Goal: Transaction & Acquisition: Obtain resource

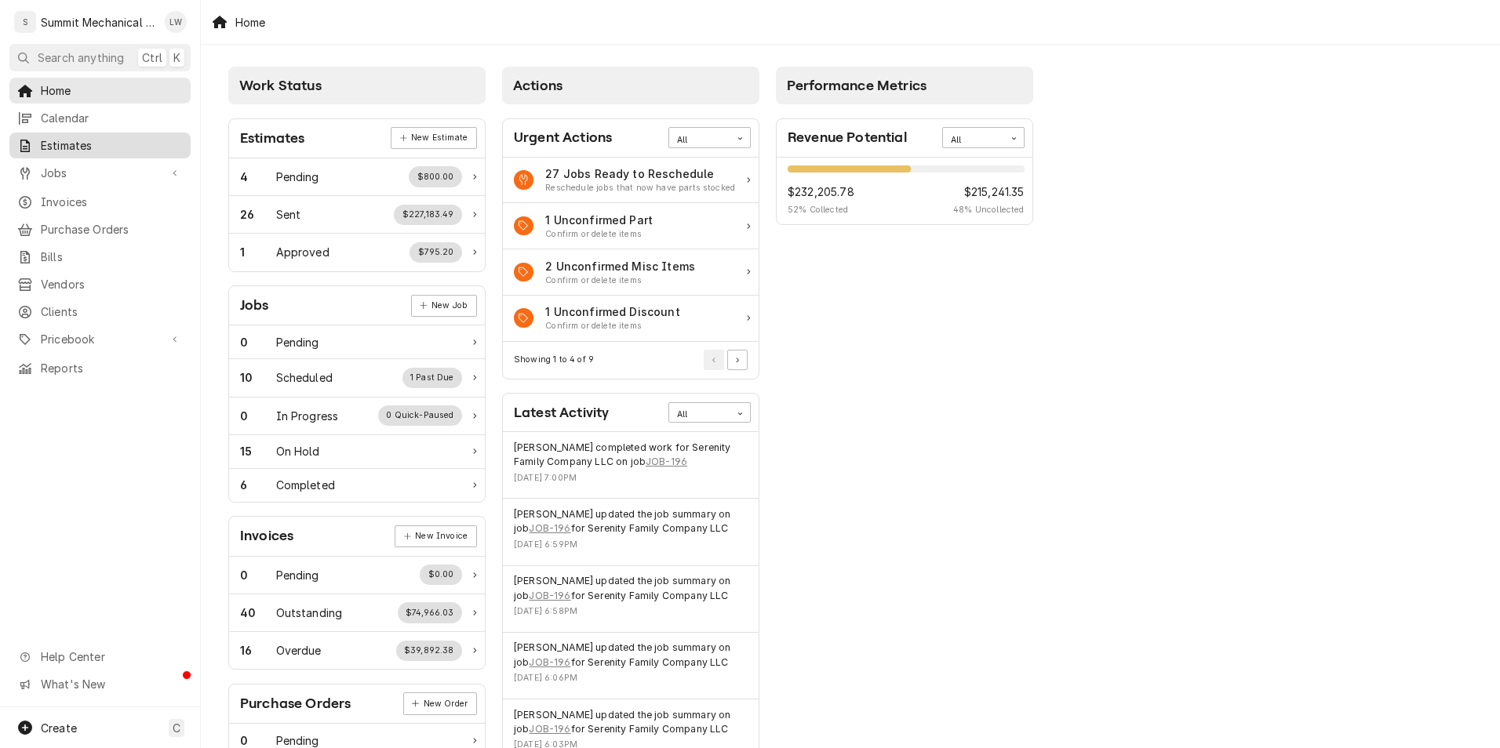
click at [131, 137] on span "Estimates" at bounding box center [112, 145] width 142 height 16
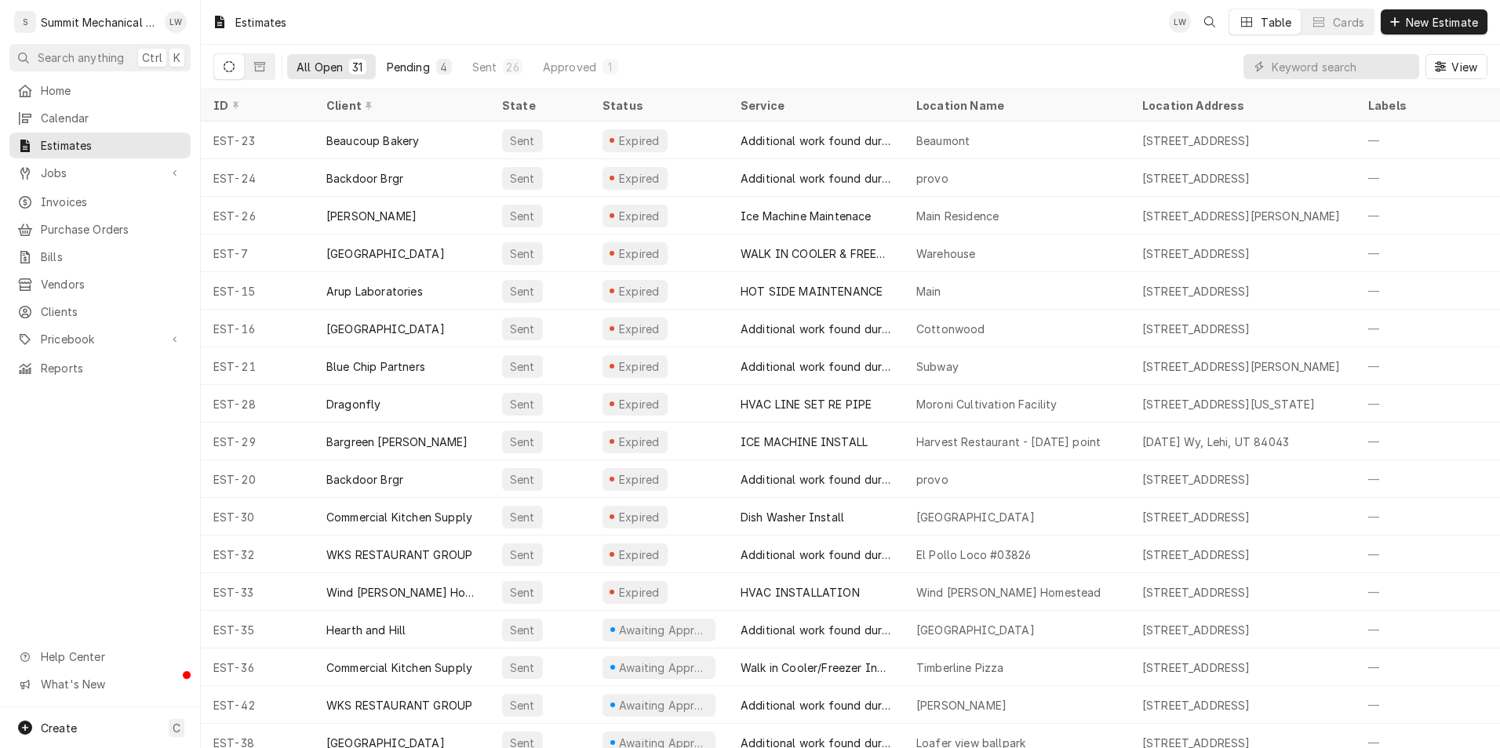
click at [420, 74] on div "Pending" at bounding box center [408, 67] width 43 height 16
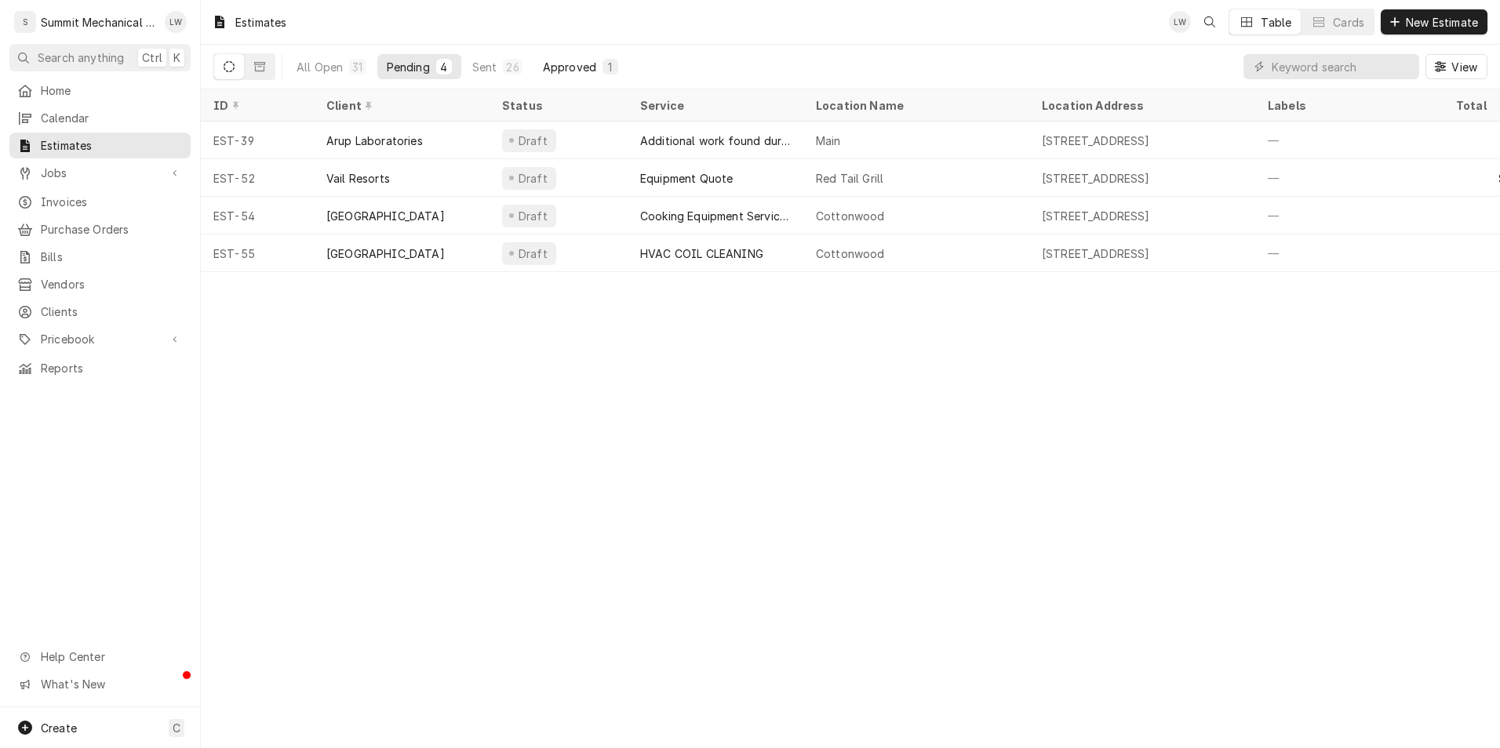
click at [567, 71] on div "Approved" at bounding box center [569, 67] width 53 height 16
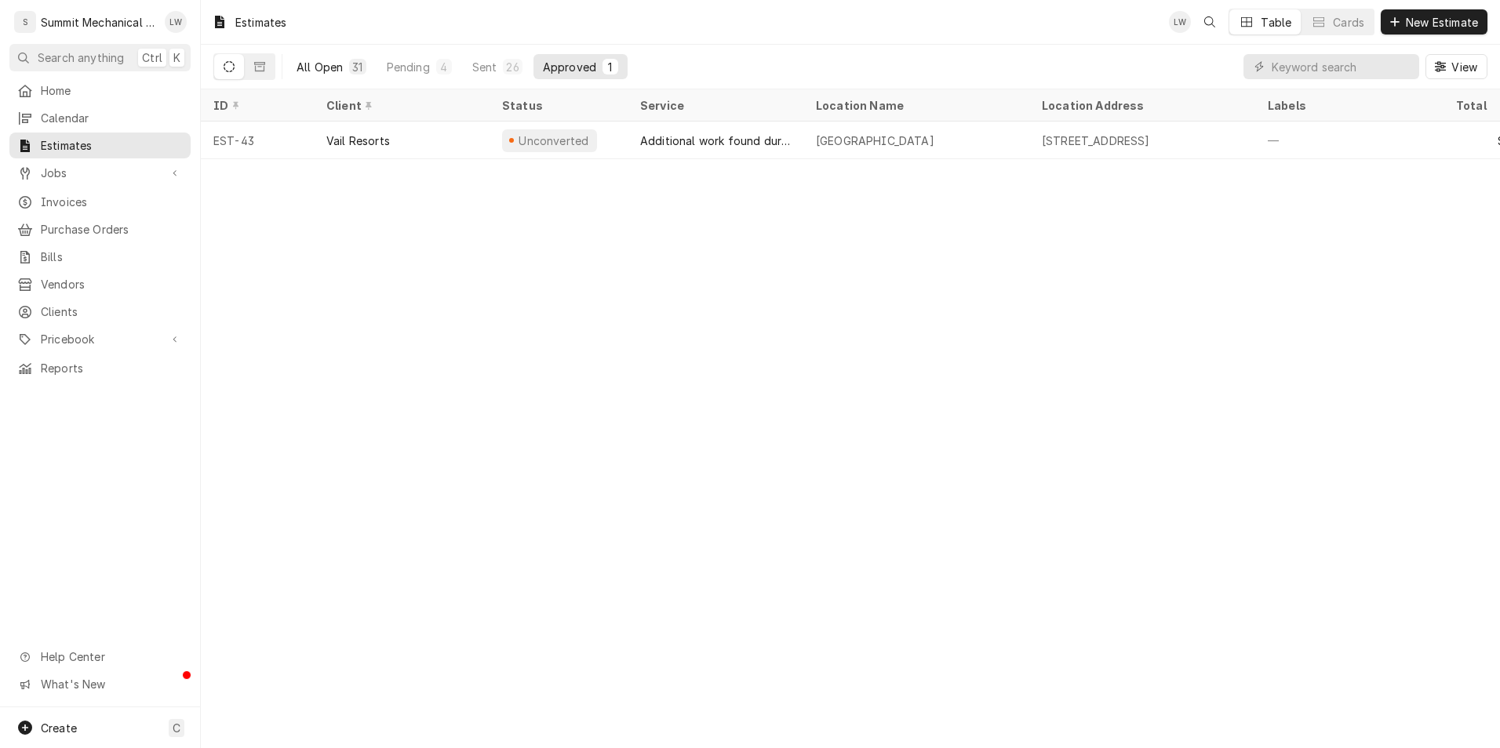
click at [311, 75] on button "All Open 31" at bounding box center [331, 66] width 89 height 25
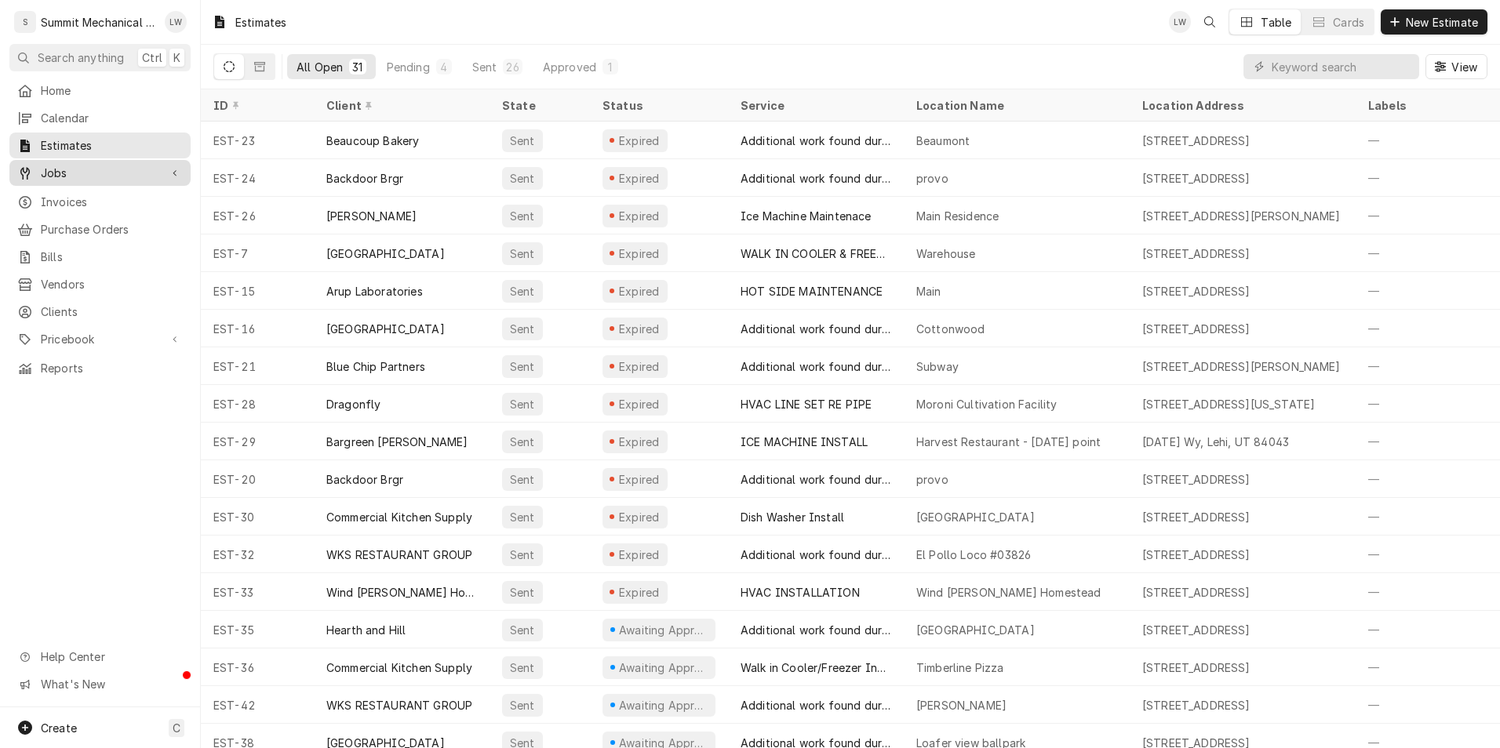
click at [58, 172] on span "Jobs" at bounding box center [100, 173] width 118 height 16
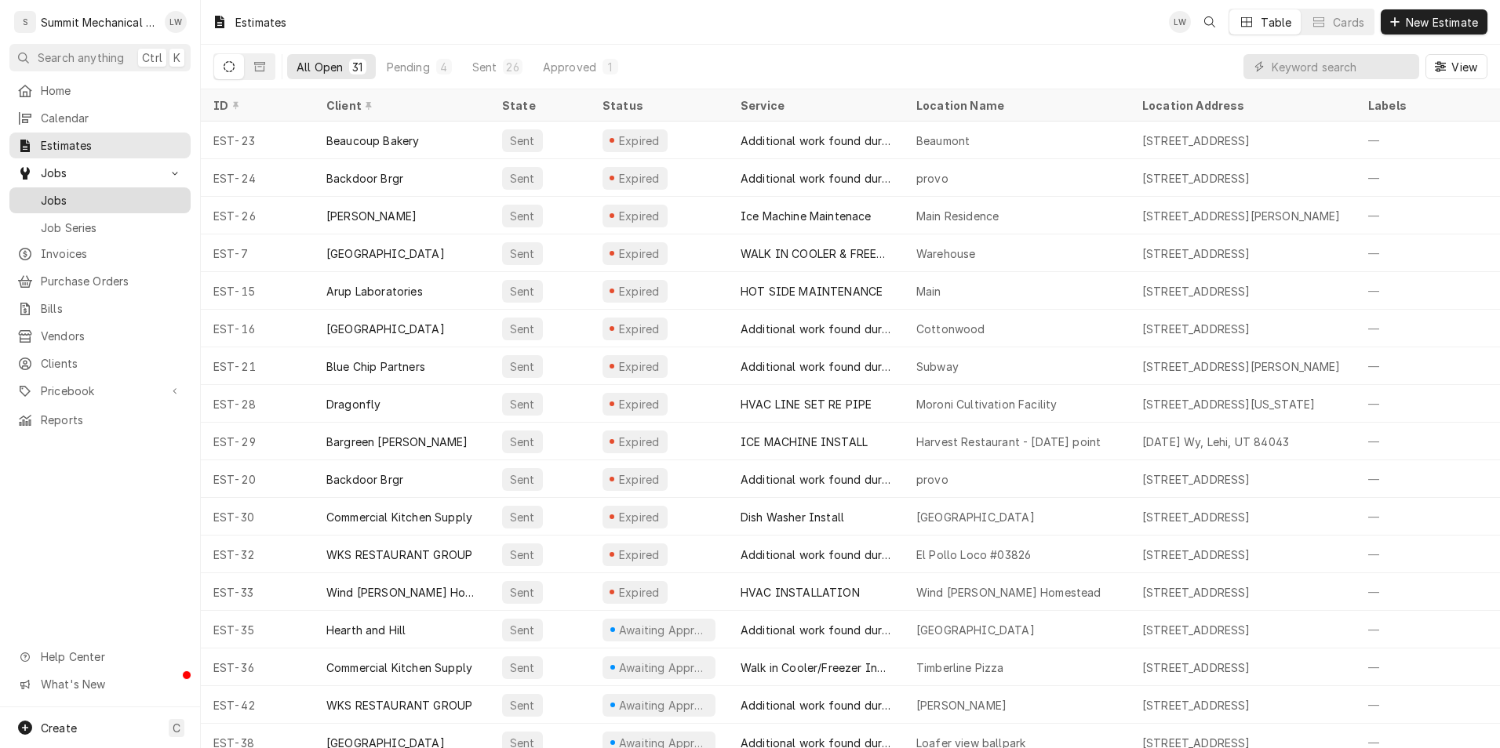
click at [129, 187] on link "Jobs" at bounding box center [99, 200] width 181 height 26
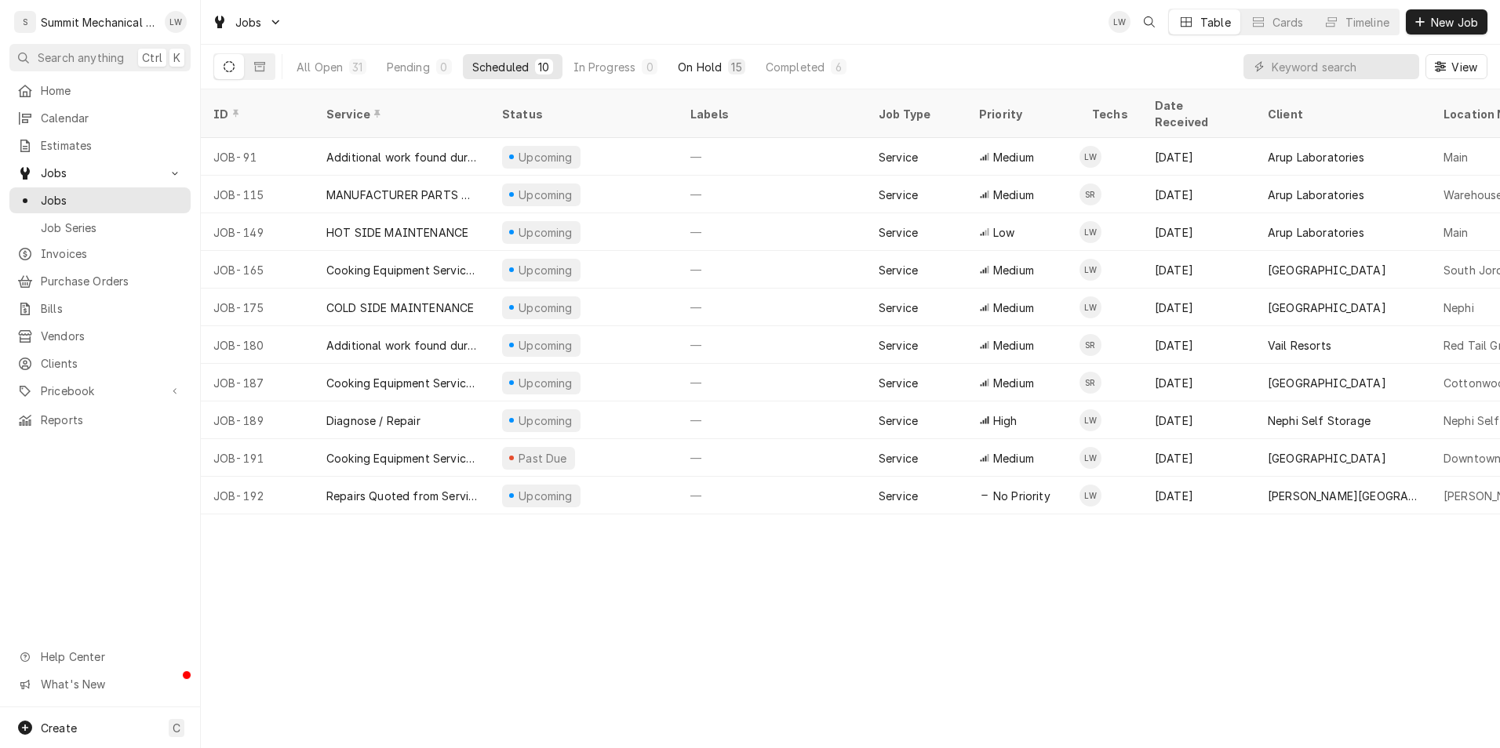
click at [701, 64] on div "On Hold" at bounding box center [700, 67] width 44 height 16
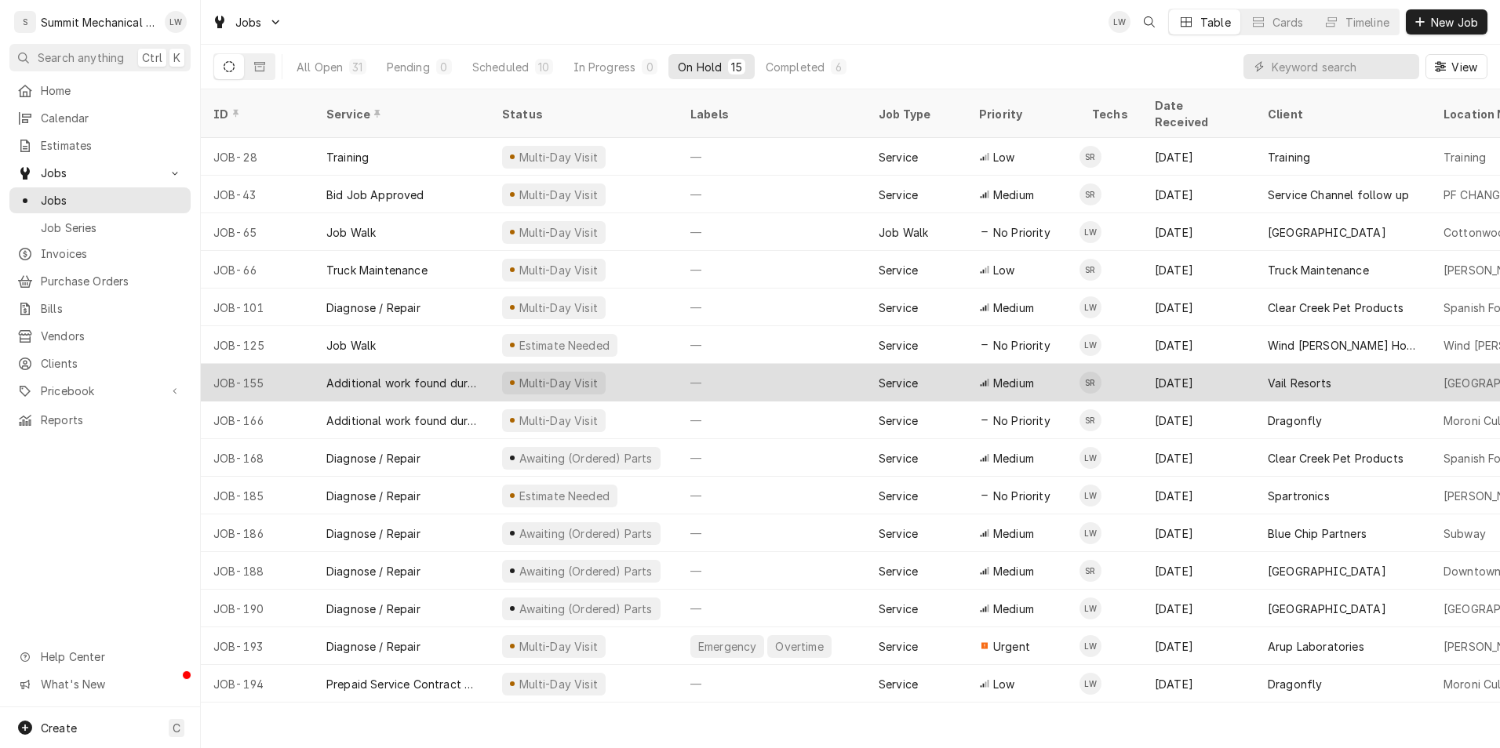
click at [715, 371] on div "—" at bounding box center [772, 383] width 188 height 38
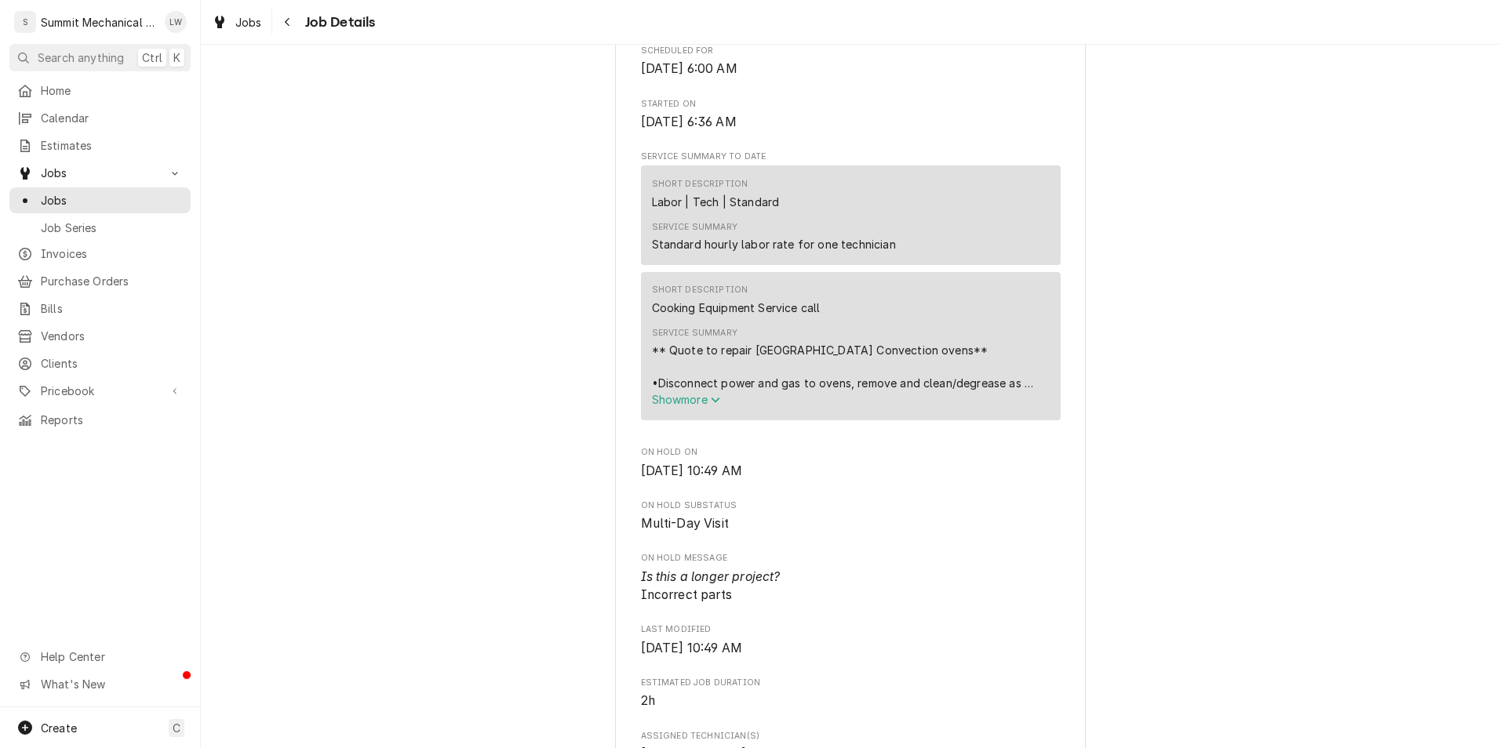
scroll to position [573, 0]
drag, startPoint x: 773, startPoint y: 379, endPoint x: 1210, endPoint y: 516, distance: 458.0
click at [1210, 516] on div "Multi-Day Visit Vail Resorts Grand Summit Hotel / 4000 Canyons Resort Dr, Park …" at bounding box center [850, 583] width 1299 height 2189
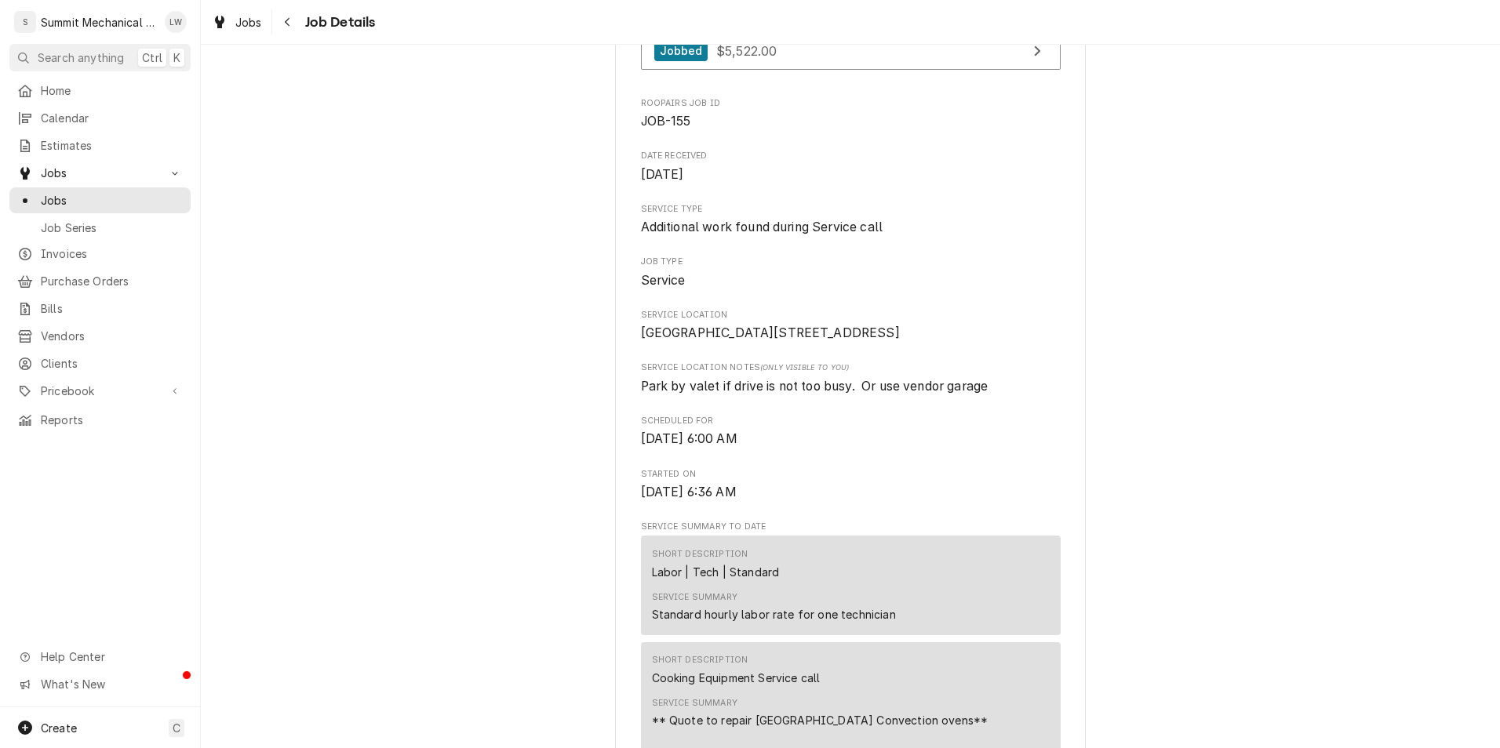
scroll to position [0, 0]
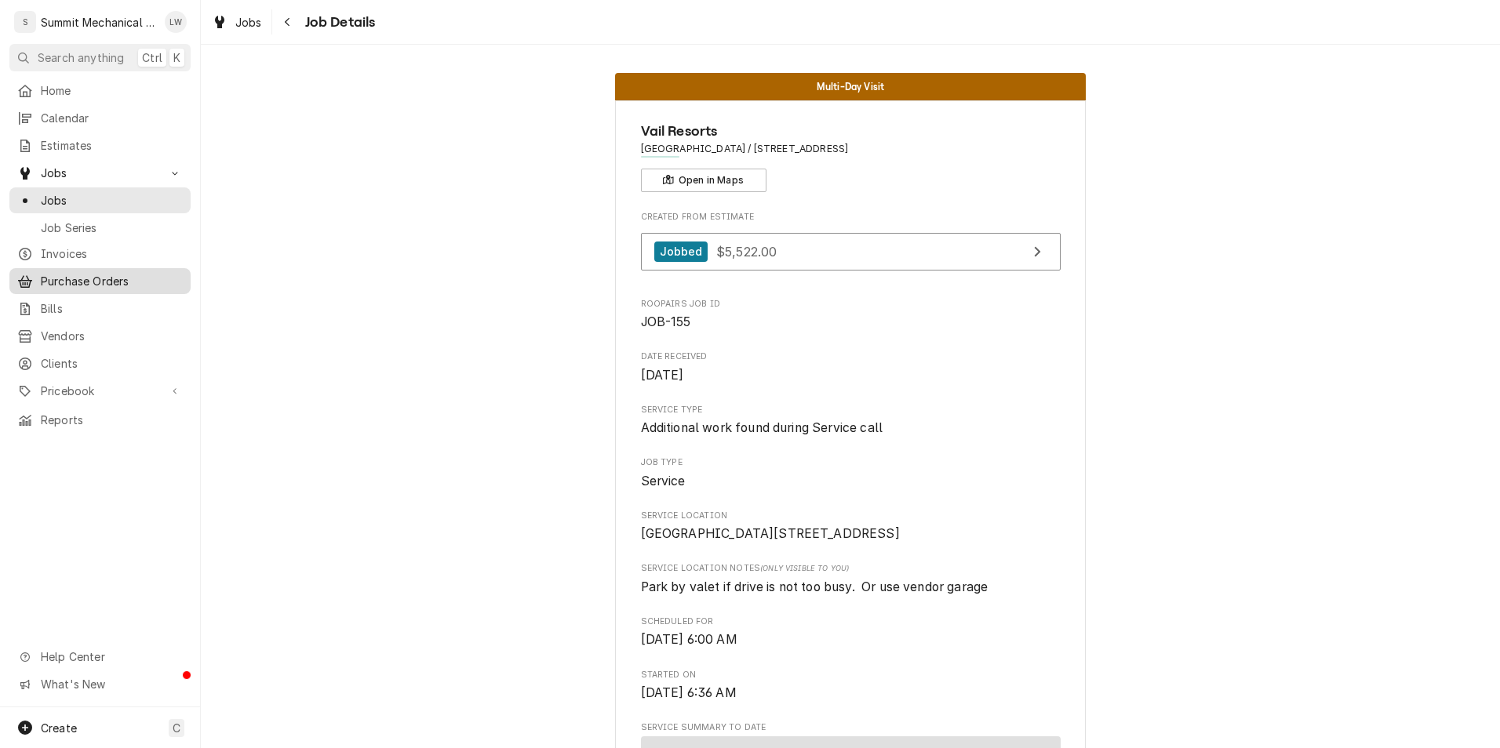
click at [79, 273] on span "Purchase Orders" at bounding box center [112, 281] width 142 height 16
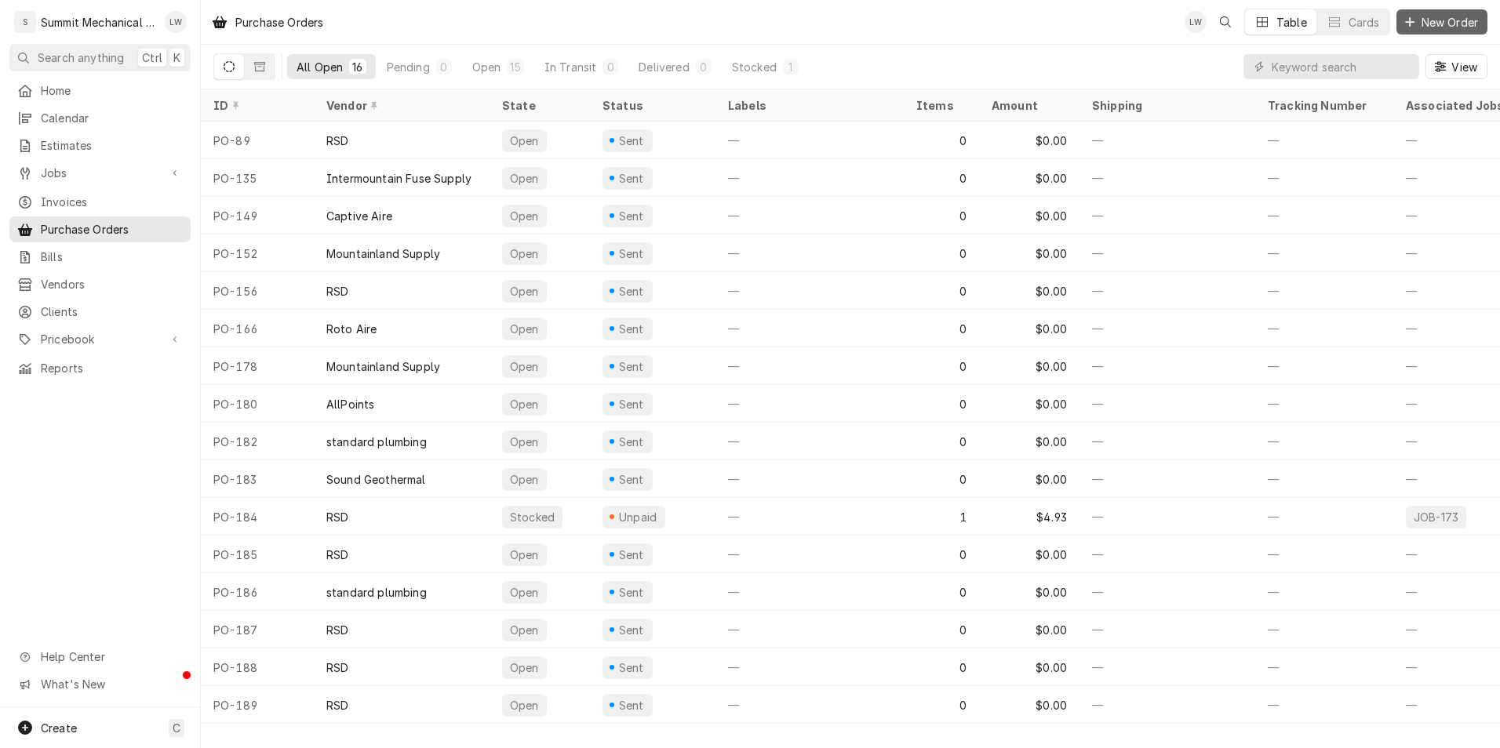
click at [1440, 18] on span "New Order" at bounding box center [1449, 22] width 63 height 16
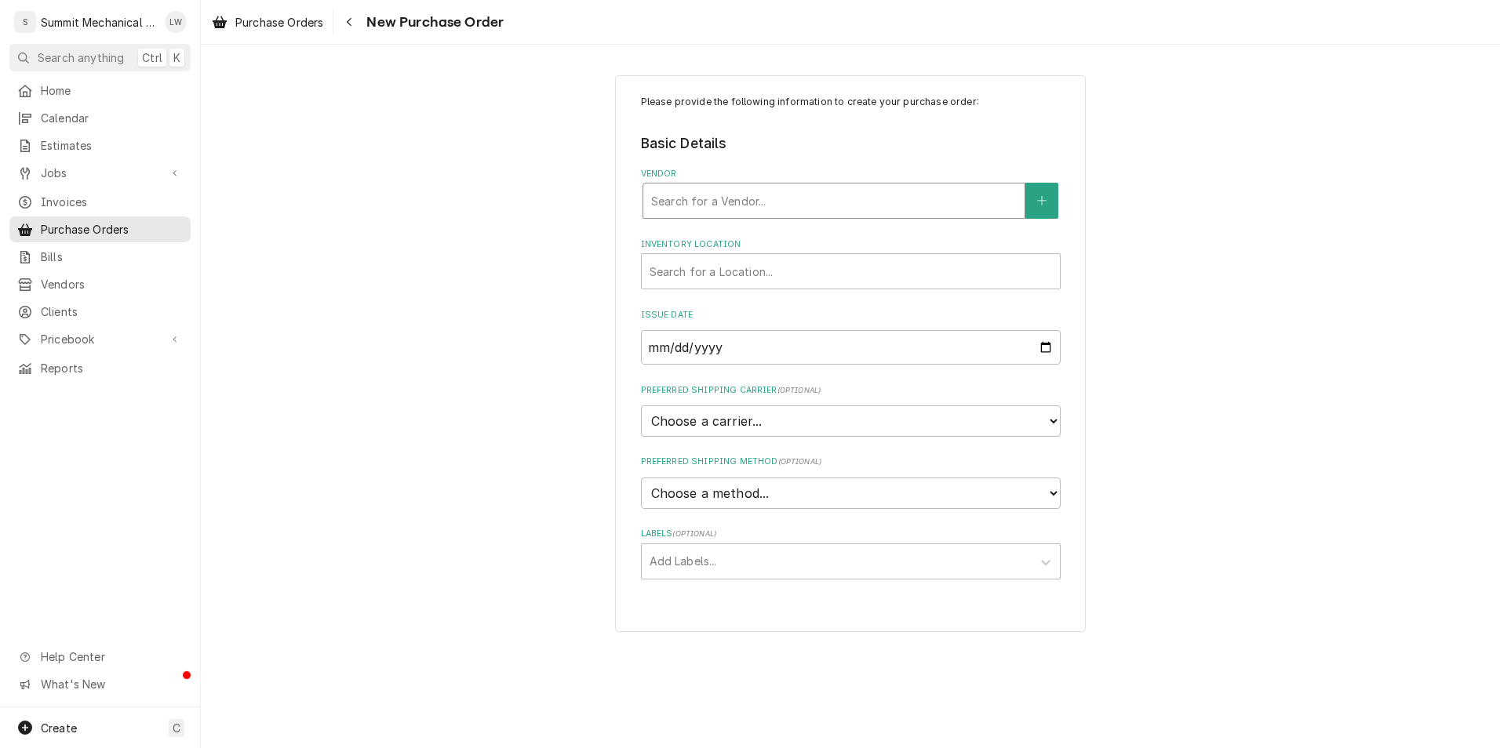
click at [705, 213] on div "Vendor" at bounding box center [834, 201] width 366 height 28
type input "all"
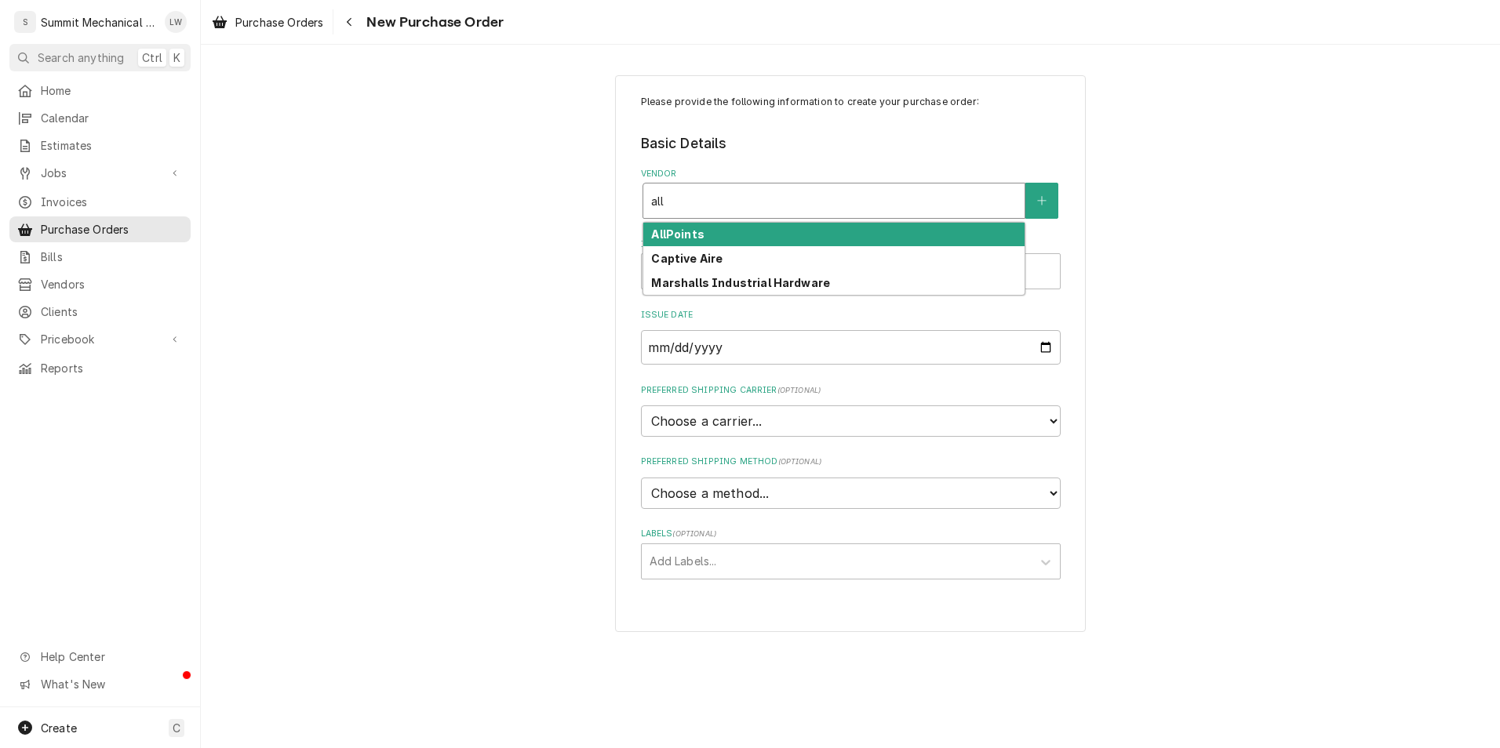
click at [697, 236] on strong "AllPoints" at bounding box center [677, 233] width 53 height 13
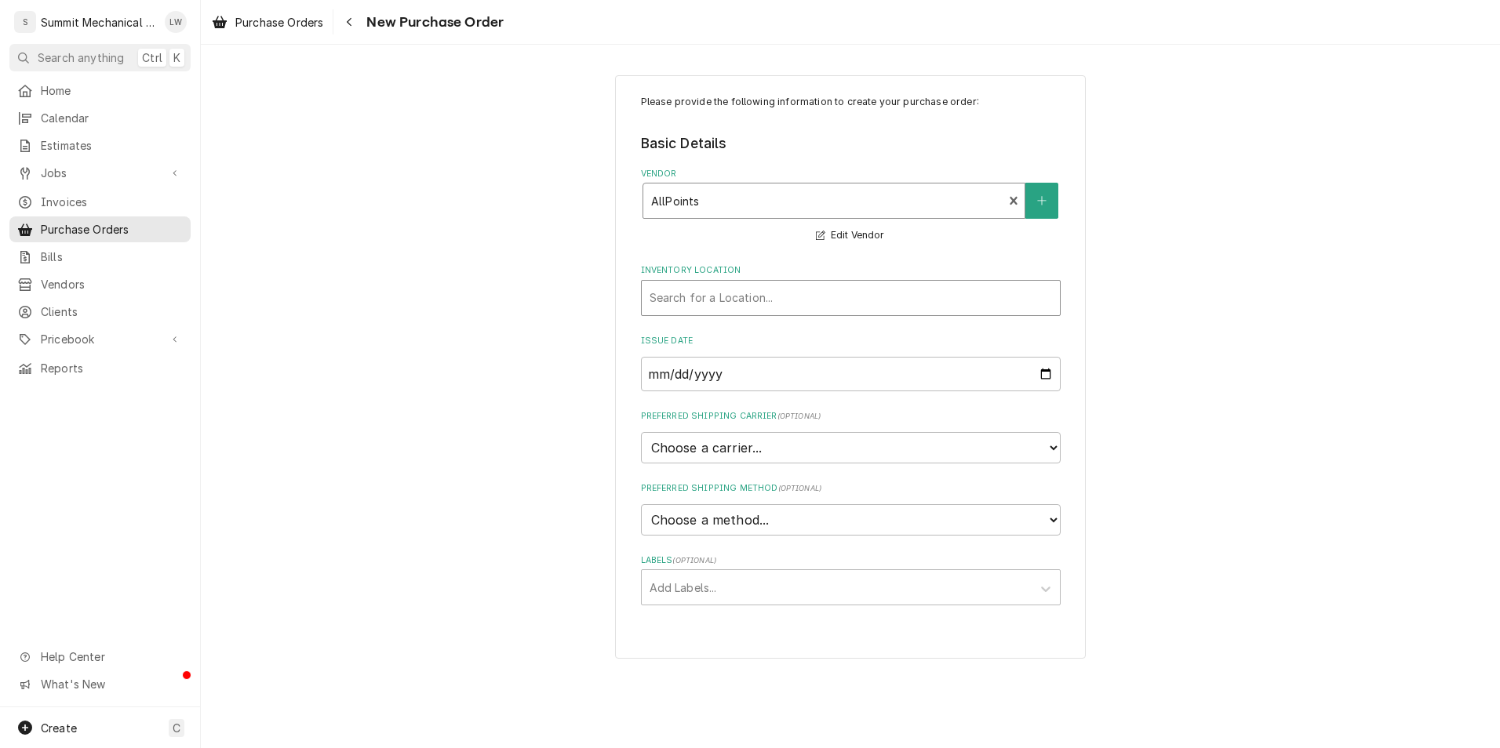
click at [722, 314] on div "Search for a Location..." at bounding box center [851, 298] width 418 height 35
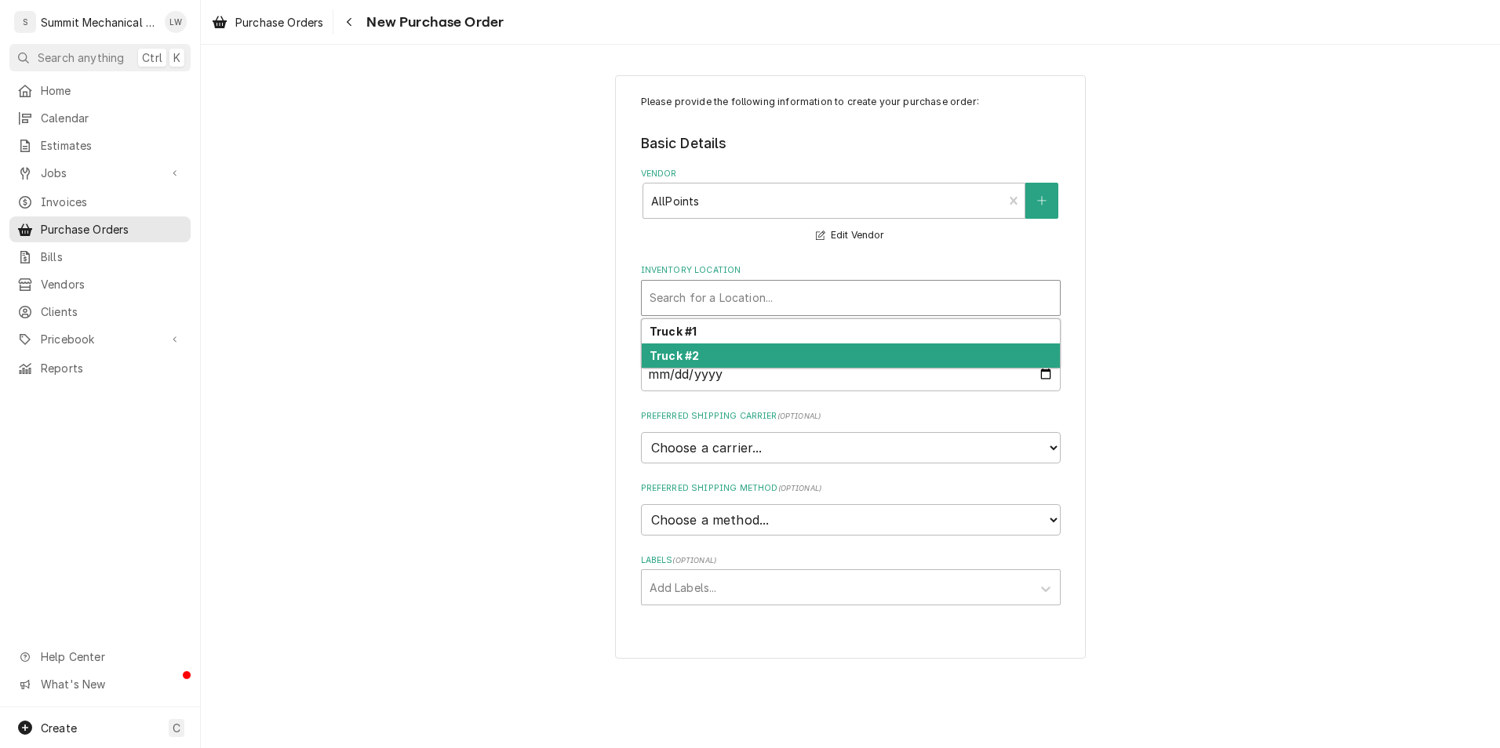
click at [720, 348] on div "Truck #2" at bounding box center [851, 356] width 418 height 24
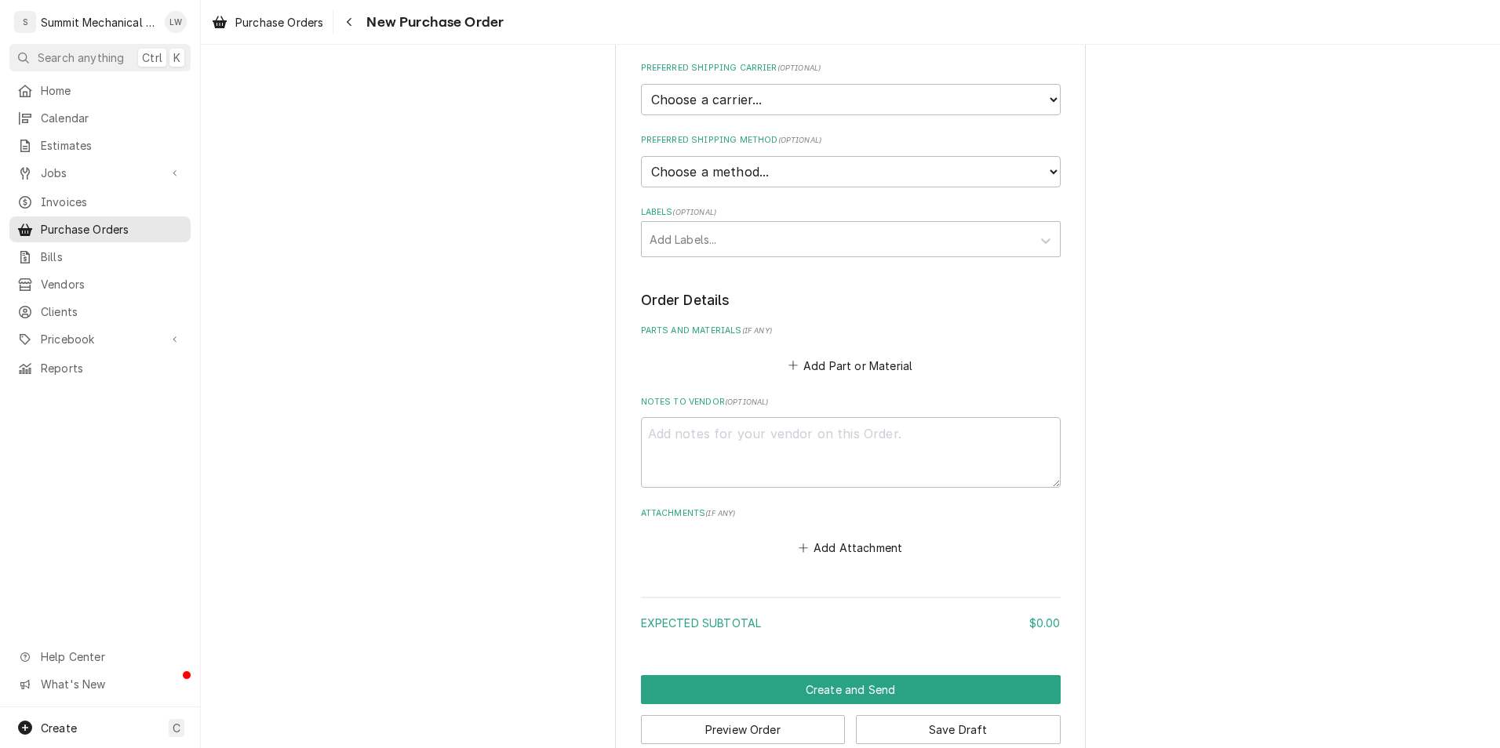
scroll to position [351, 0]
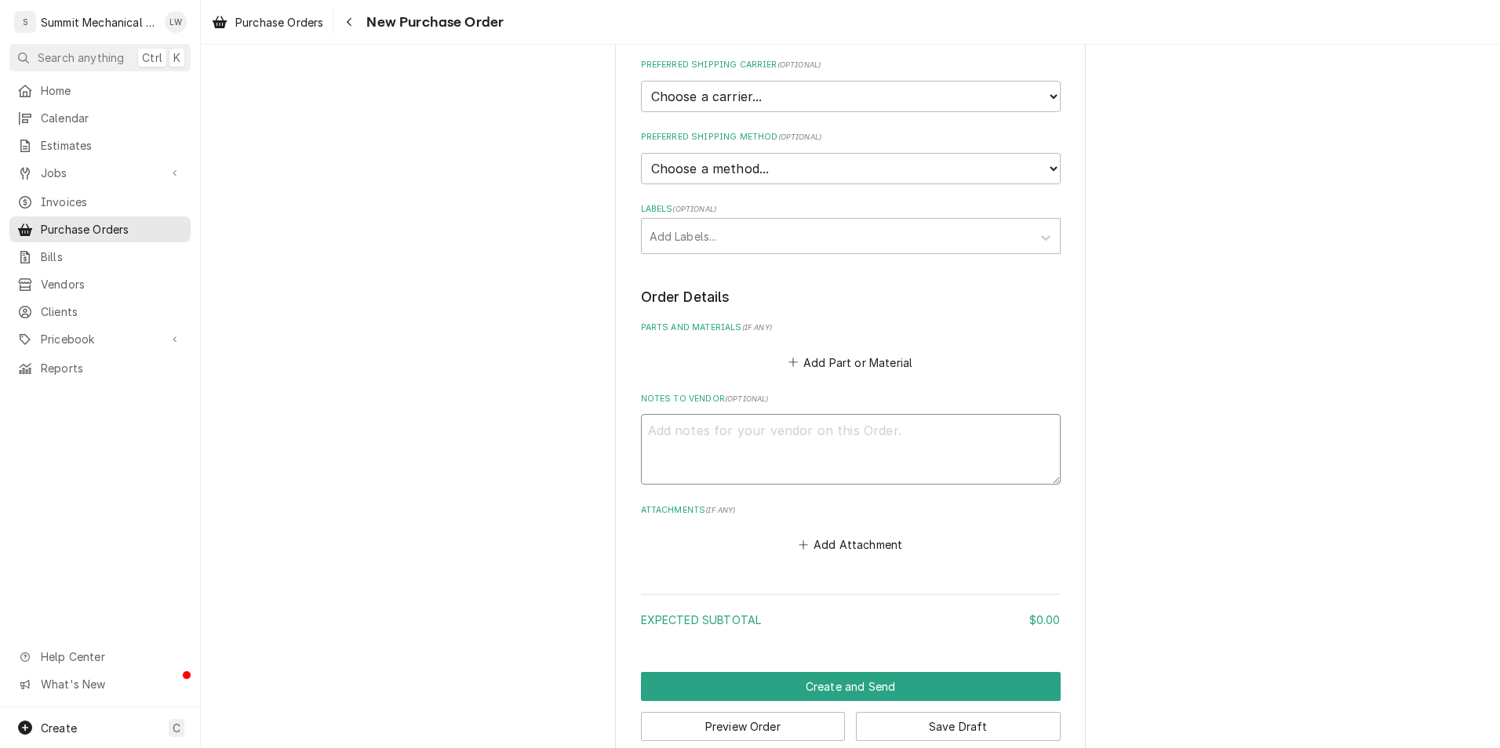
click at [763, 435] on textarea "Notes to Vendor ( optional )" at bounding box center [851, 449] width 420 height 71
type textarea "x"
type textarea "j"
type textarea "x"
type textarea "jo"
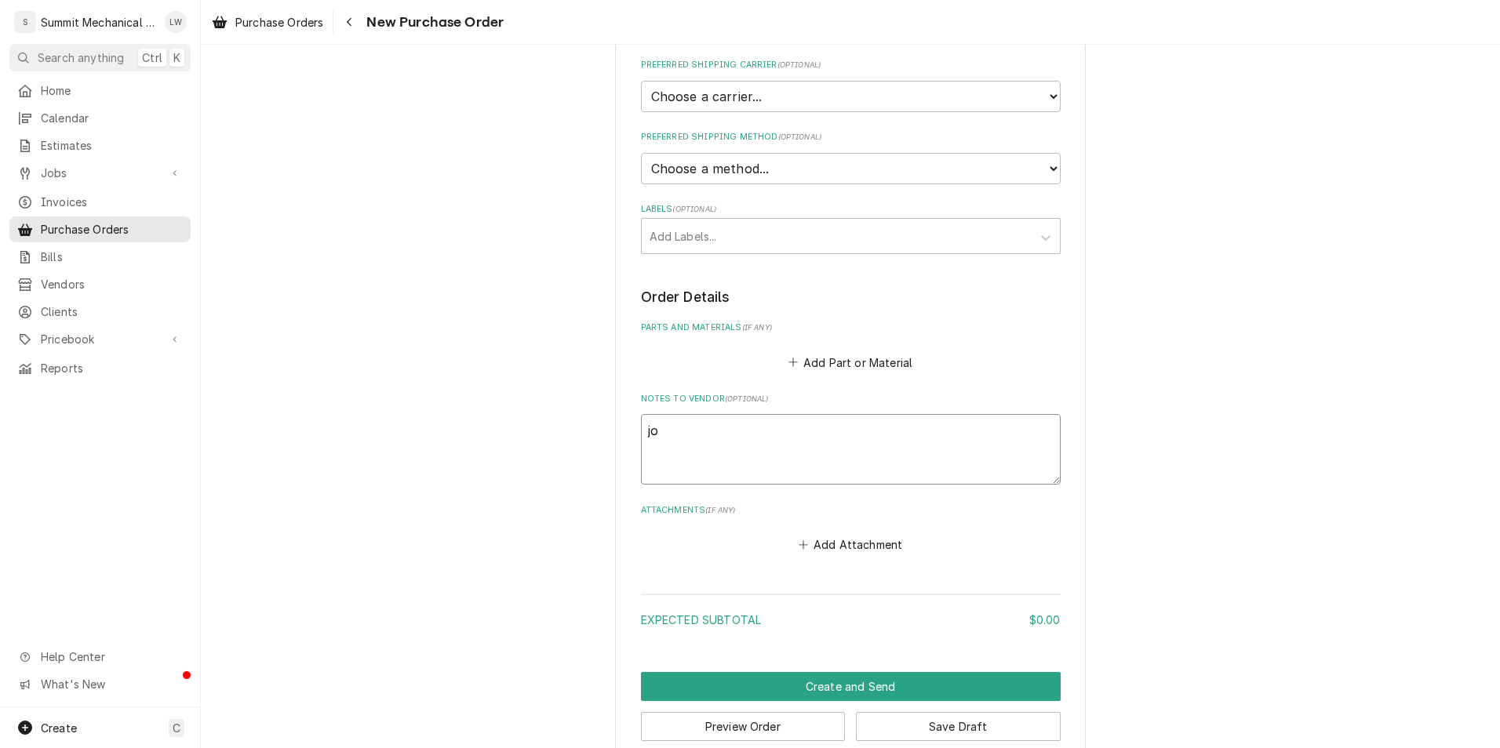
type textarea "x"
type textarea "job"
type textarea "x"
type textarea "job 1"
type textarea "x"
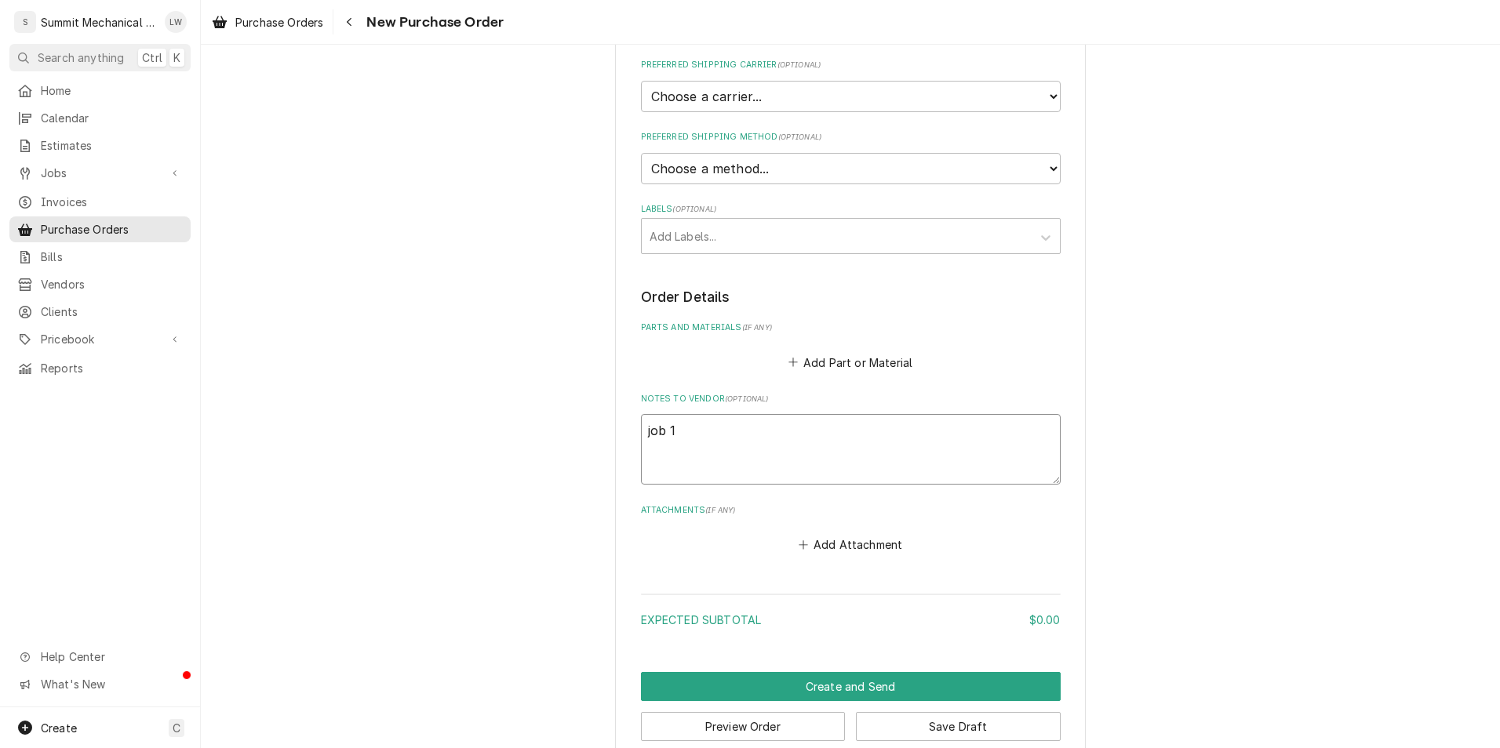
type textarea "job 15"
type textarea "x"
type textarea "job 155"
type textarea "x"
type textarea "job 155"
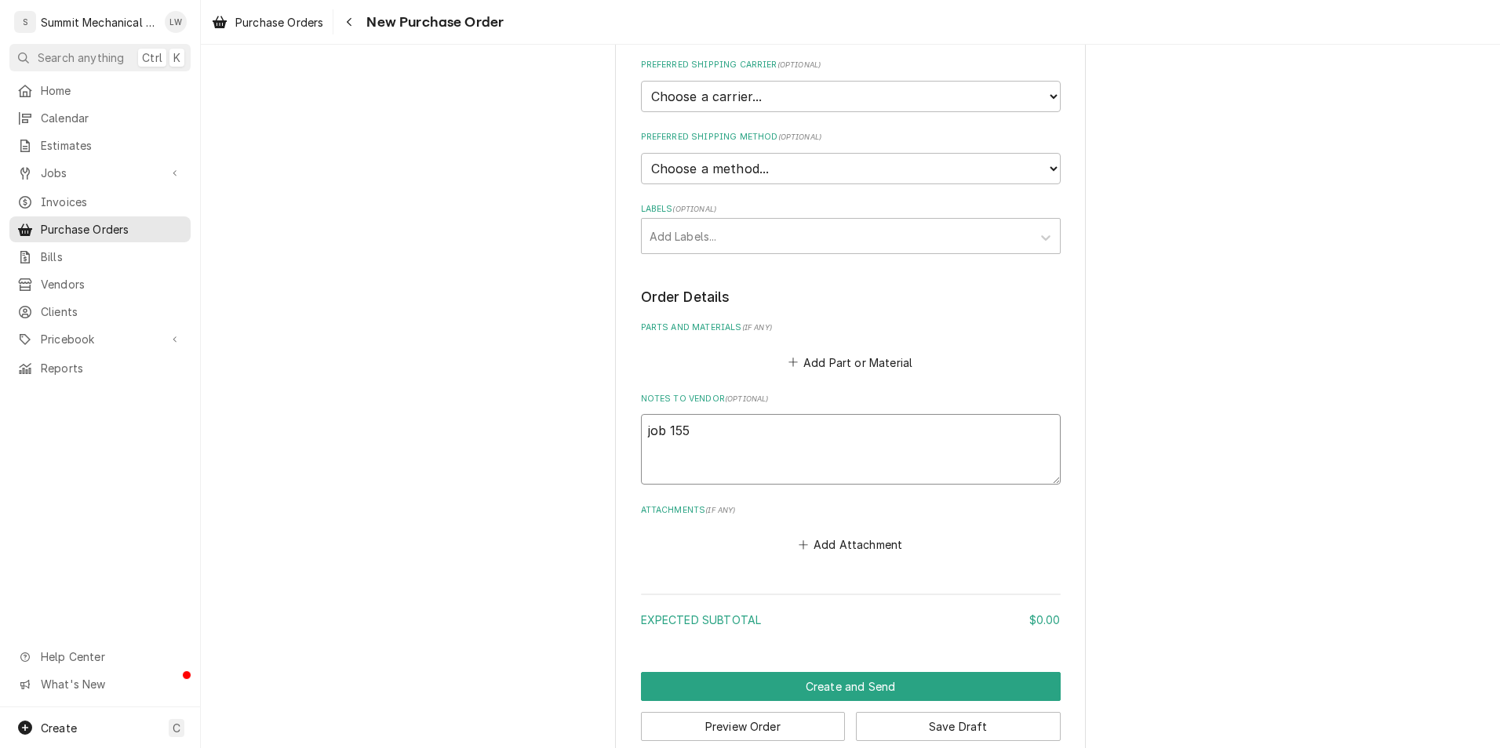
type textarea "x"
type textarea "job 155 p"
type textarea "x"
type textarea "job 155 po"
click at [792, 675] on button "Create and Send" at bounding box center [851, 686] width 420 height 29
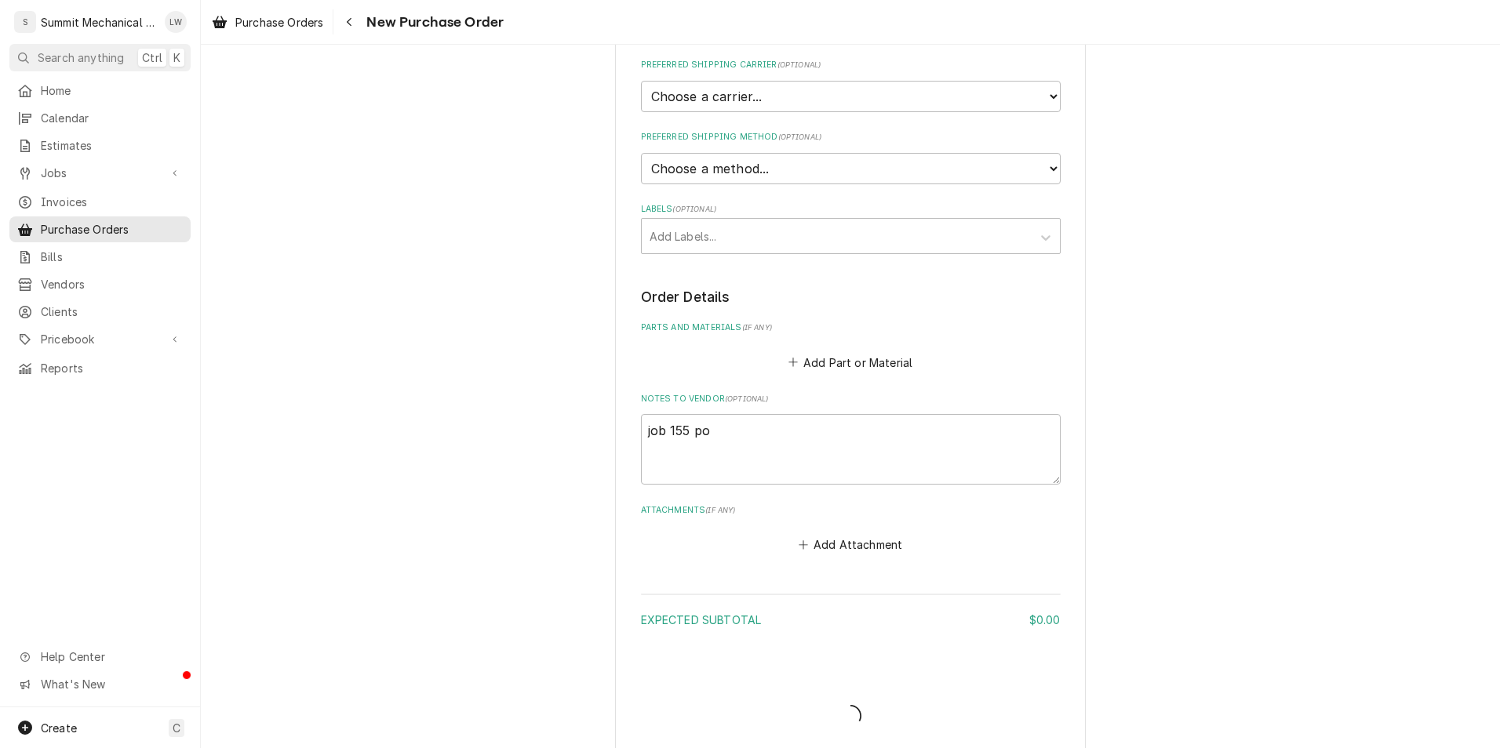
type textarea "x"
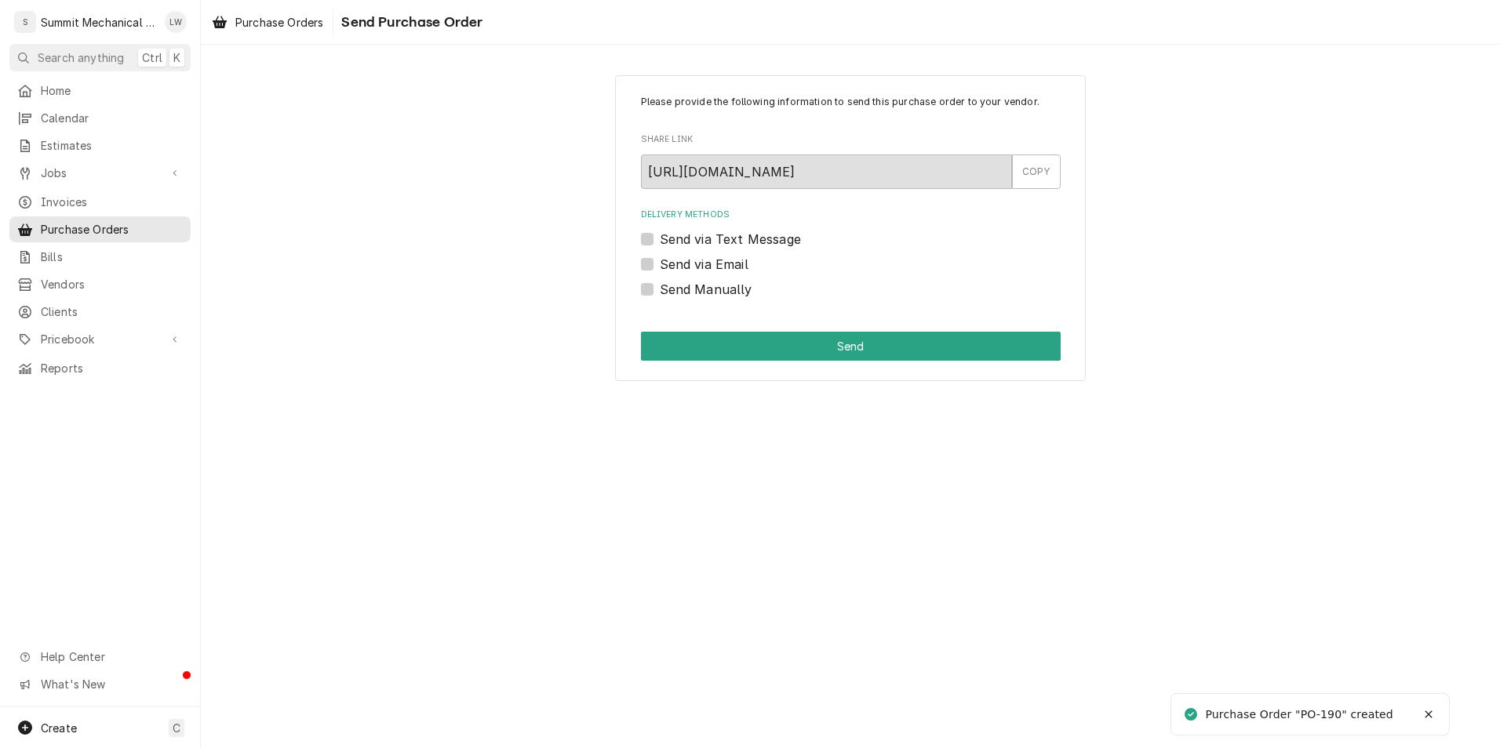
click at [642, 308] on div "Please provide the following information to send this purchase order to your ve…" at bounding box center [850, 228] width 471 height 306
click at [651, 277] on div "Delivery Methods Send via Text Message Send via Email Send Manually" at bounding box center [851, 254] width 420 height 90
click at [660, 288] on label "Send Manually" at bounding box center [706, 289] width 93 height 19
click at [660, 288] on input "Send Manually" at bounding box center [870, 297] width 420 height 35
checkbox input "true"
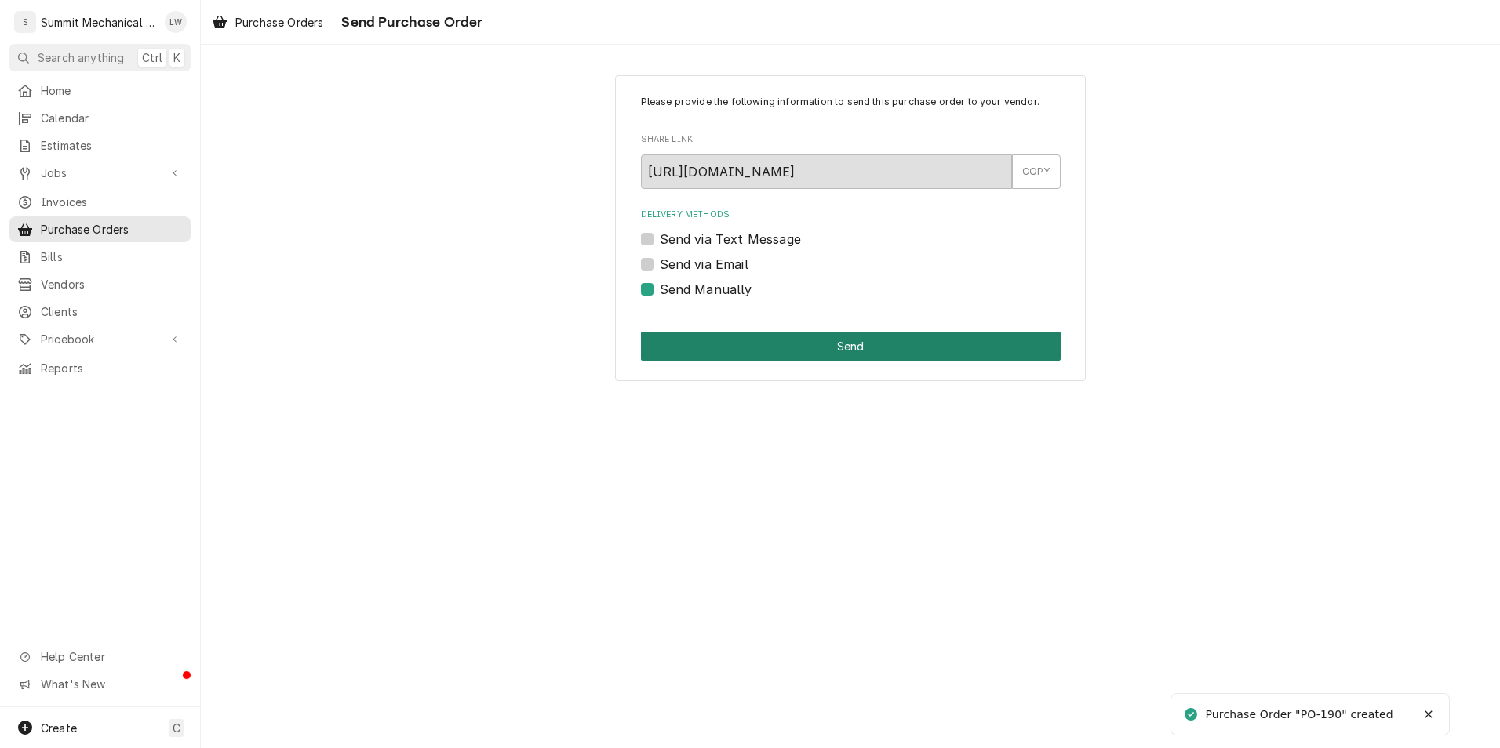
click at [726, 345] on button "Send" at bounding box center [851, 346] width 420 height 29
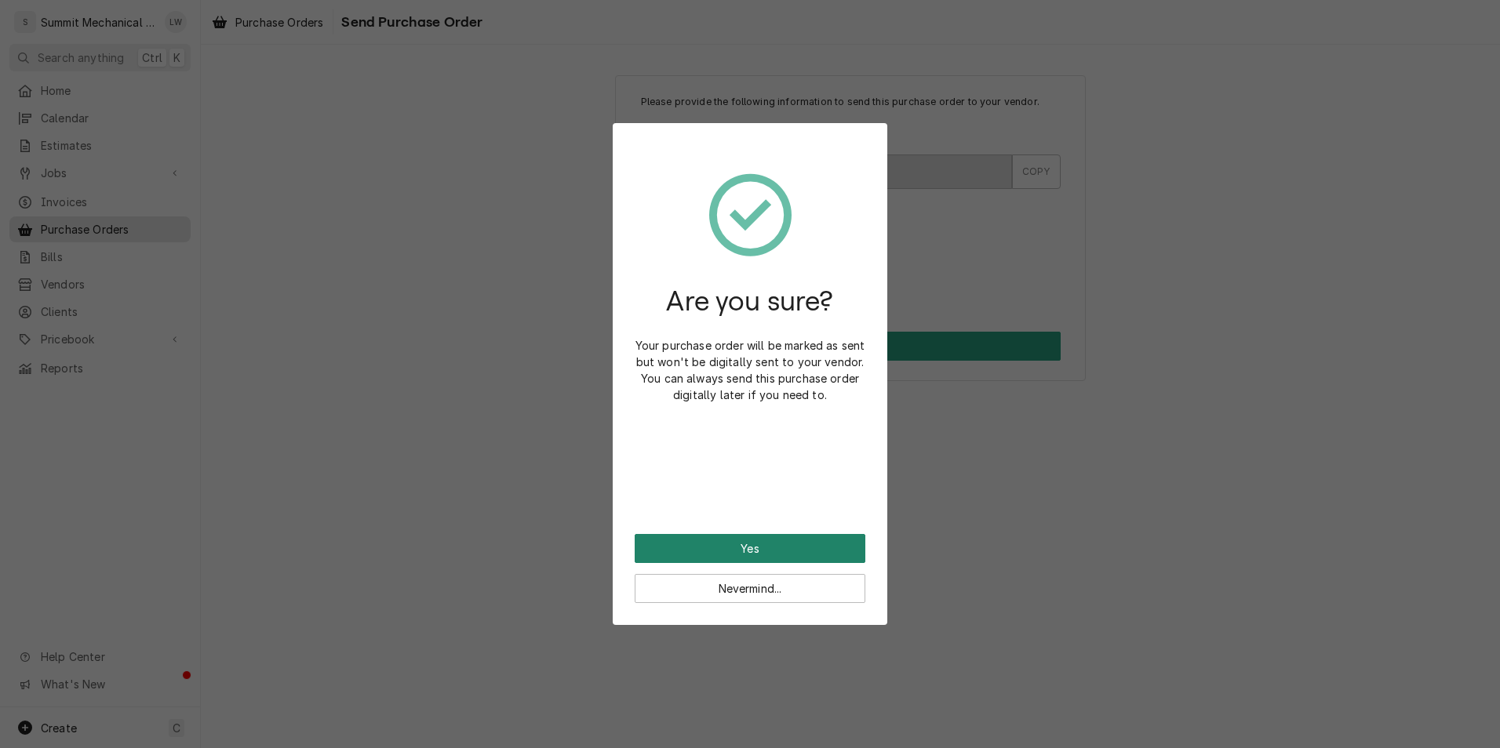
click at [739, 551] on button "Yes" at bounding box center [750, 548] width 231 height 29
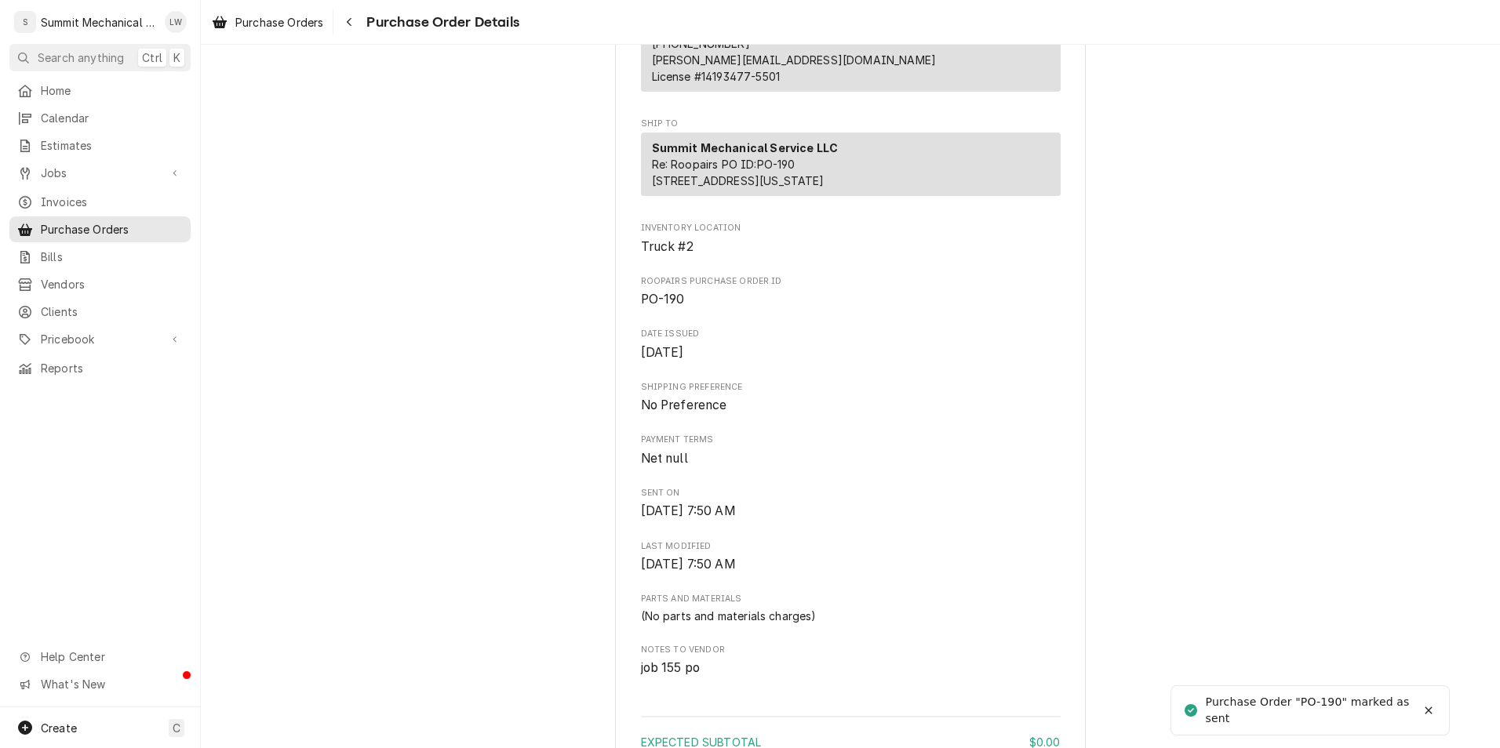
scroll to position [213, 0]
